Goal: Task Accomplishment & Management: Manage account settings

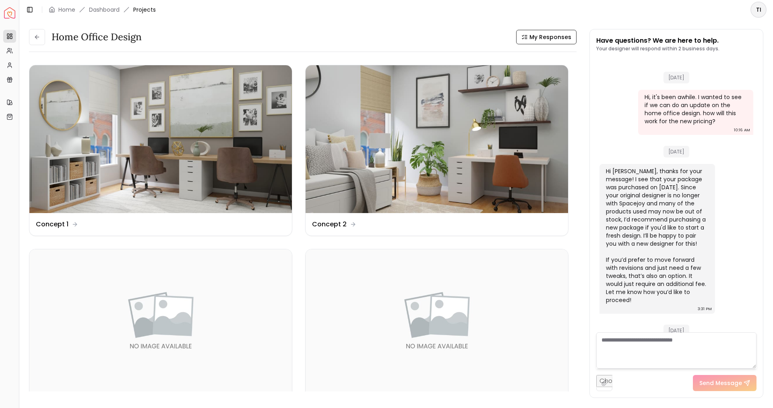
scroll to position [176, 0]
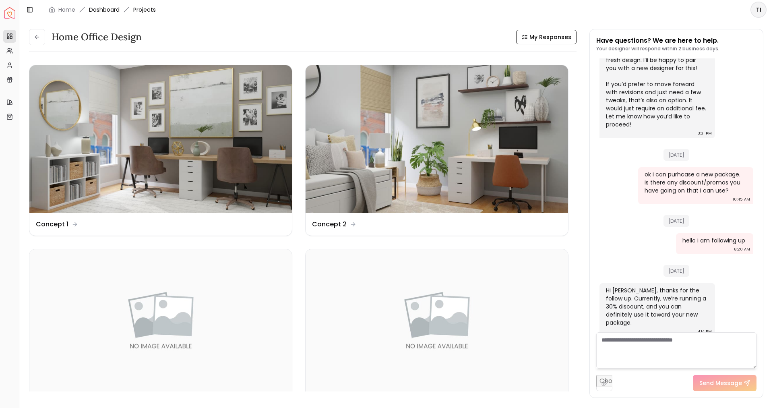
click at [103, 10] on link "Dashboard" at bounding box center [104, 10] width 31 height 8
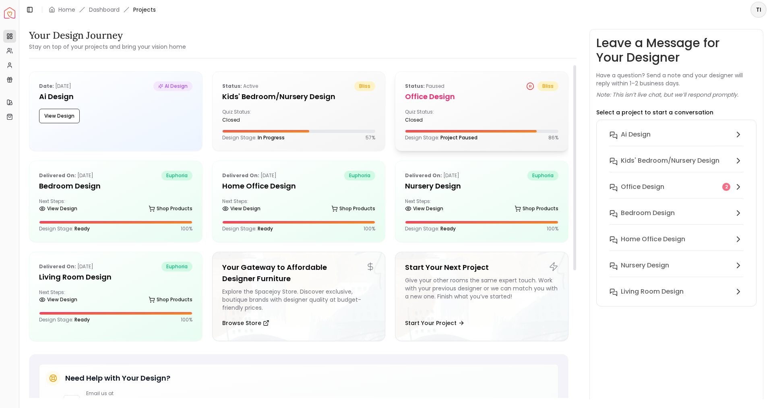
click at [520, 131] on div at bounding box center [460, 131] width 153 height 2
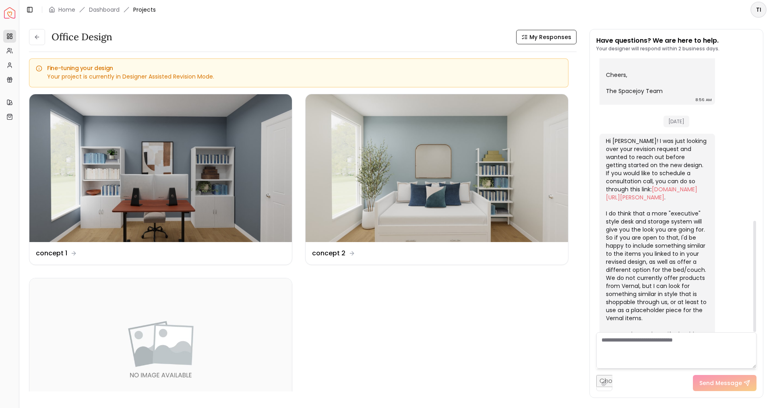
scroll to position [399, 0]
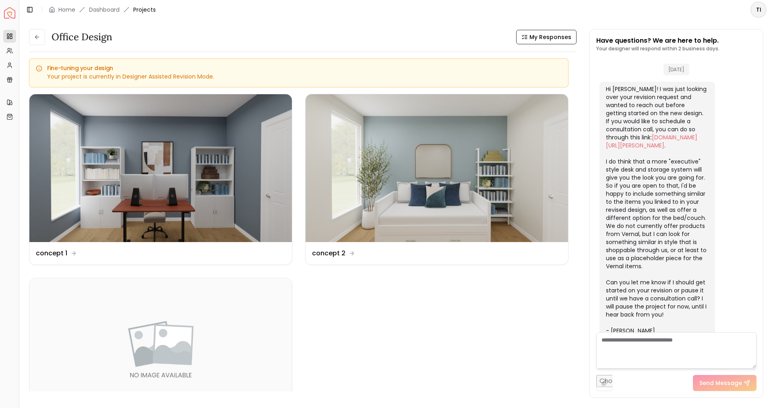
click at [665, 340] on textarea at bounding box center [676, 350] width 160 height 36
